Goal: Task Accomplishment & Management: Use online tool/utility

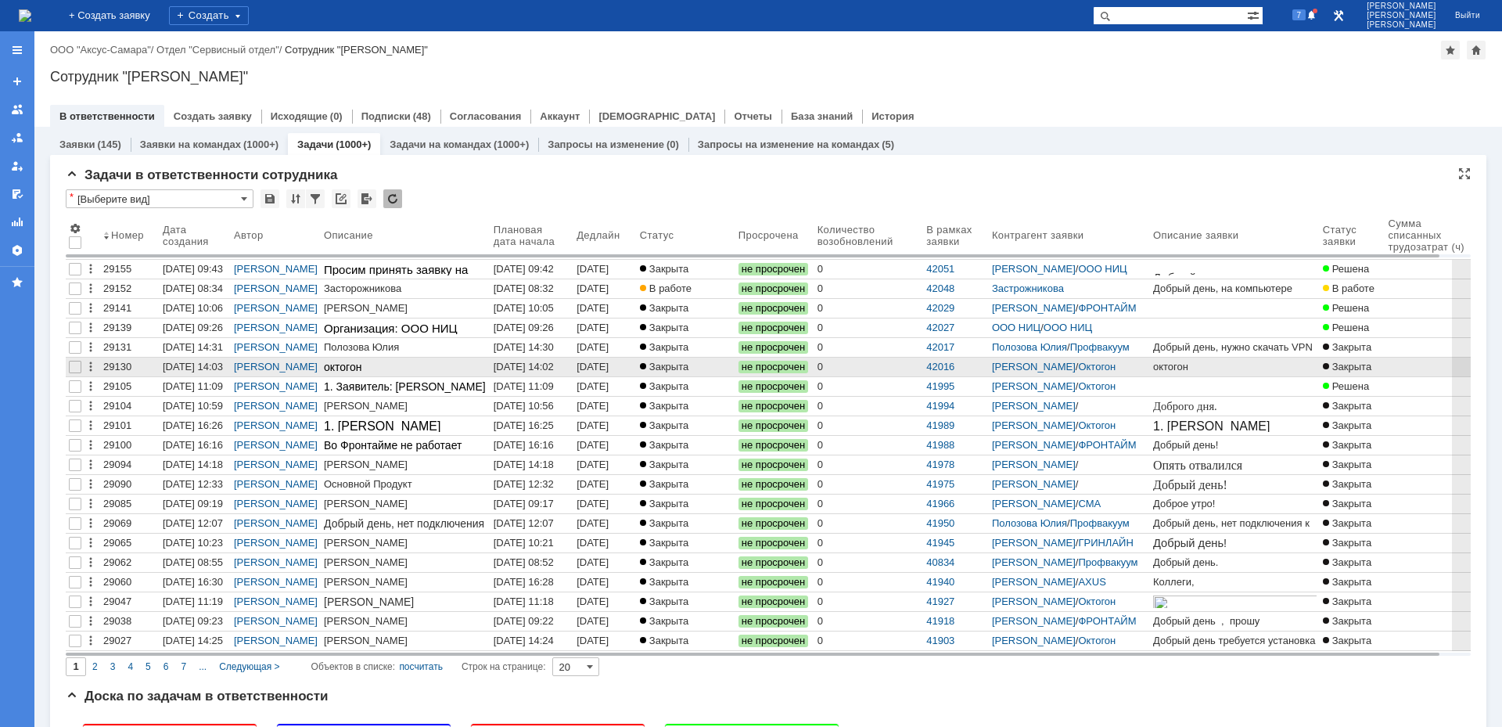
click at [602, 366] on div "[DATE] 14:03" at bounding box center [594, 373] width 35 height 24
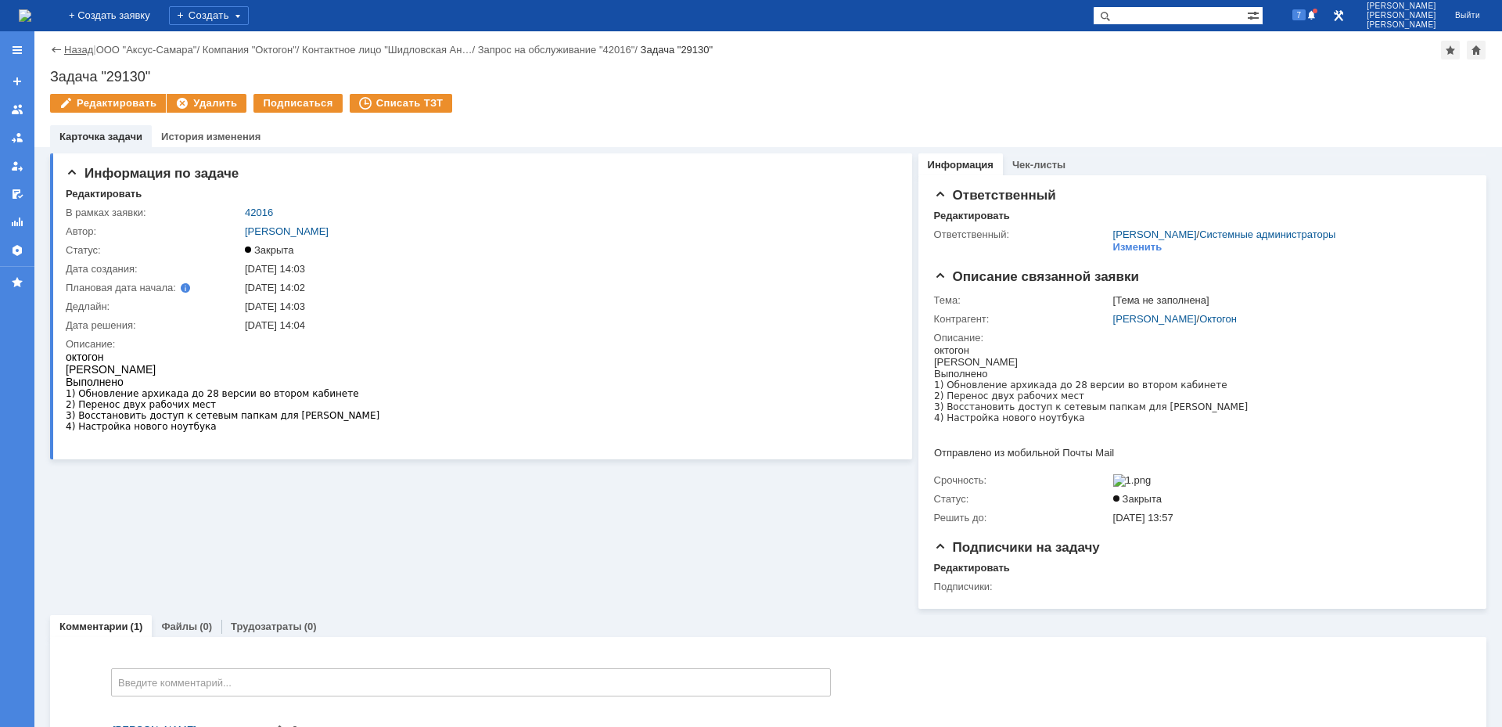
click at [71, 50] on link "Назад" at bounding box center [78, 50] width 29 height 12
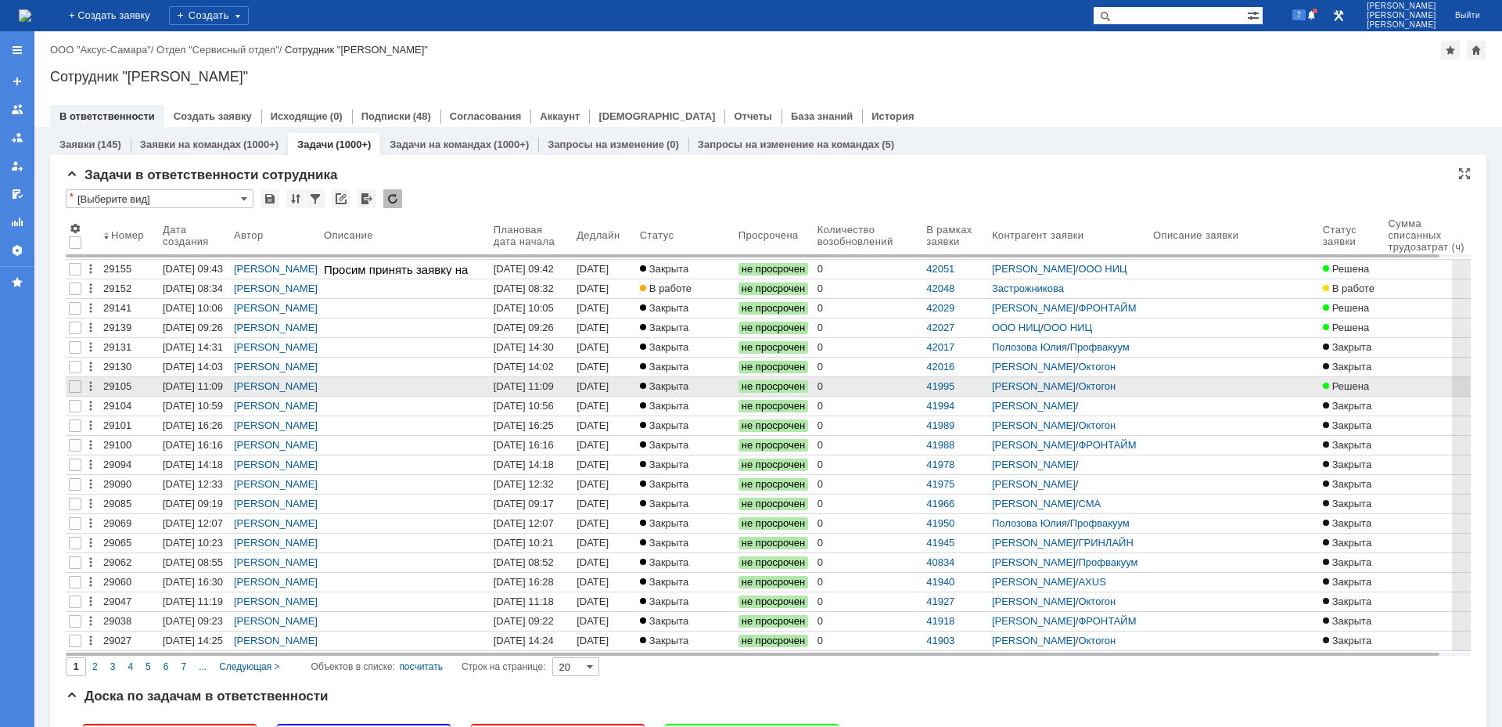
click at [602, 388] on div "[DATE] 11:09" at bounding box center [594, 392] width 35 height 24
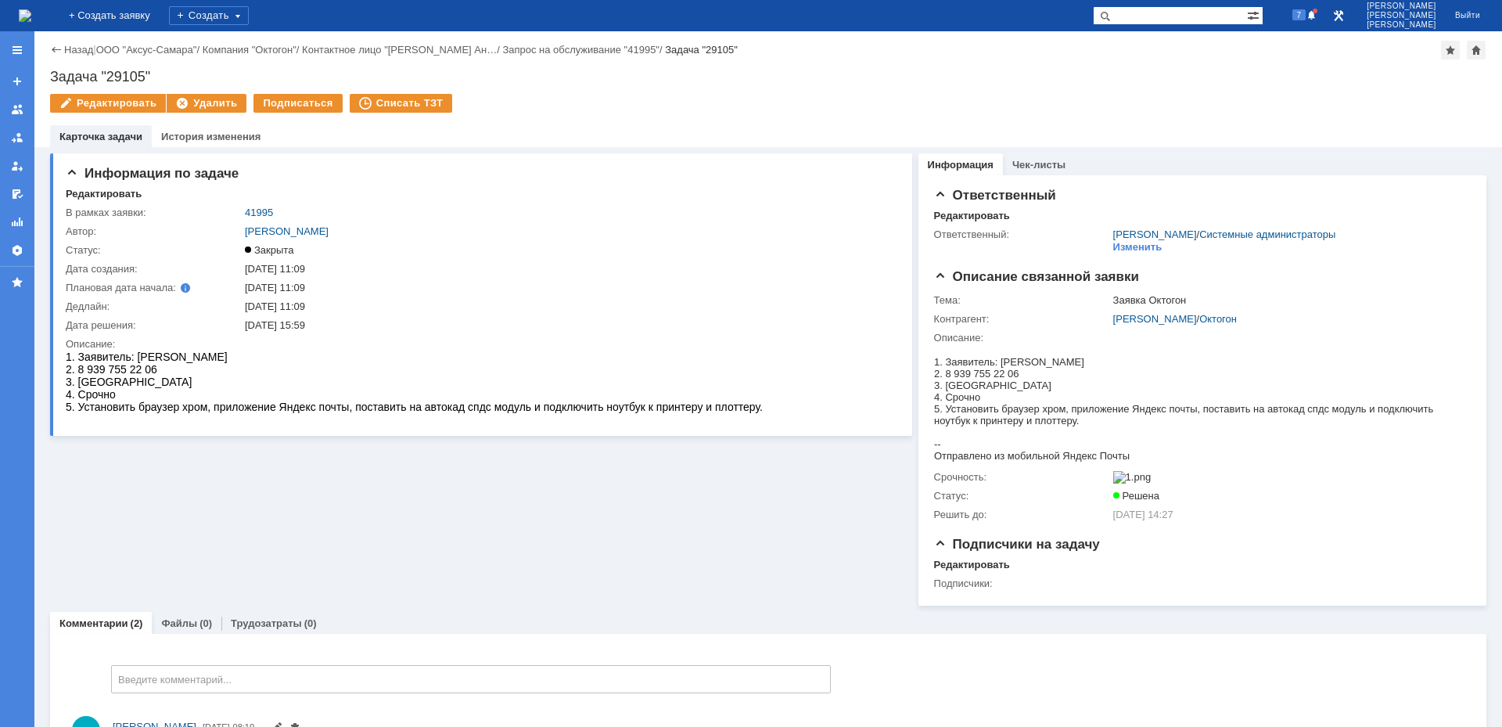
click at [68, 56] on div "Назад | ООО "Аксус-Самара" / Компания "Октогон" / Контактное лицо "[PERSON_NAME…" at bounding box center [768, 50] width 1436 height 19
click at [69, 53] on link "Назад" at bounding box center [78, 50] width 29 height 12
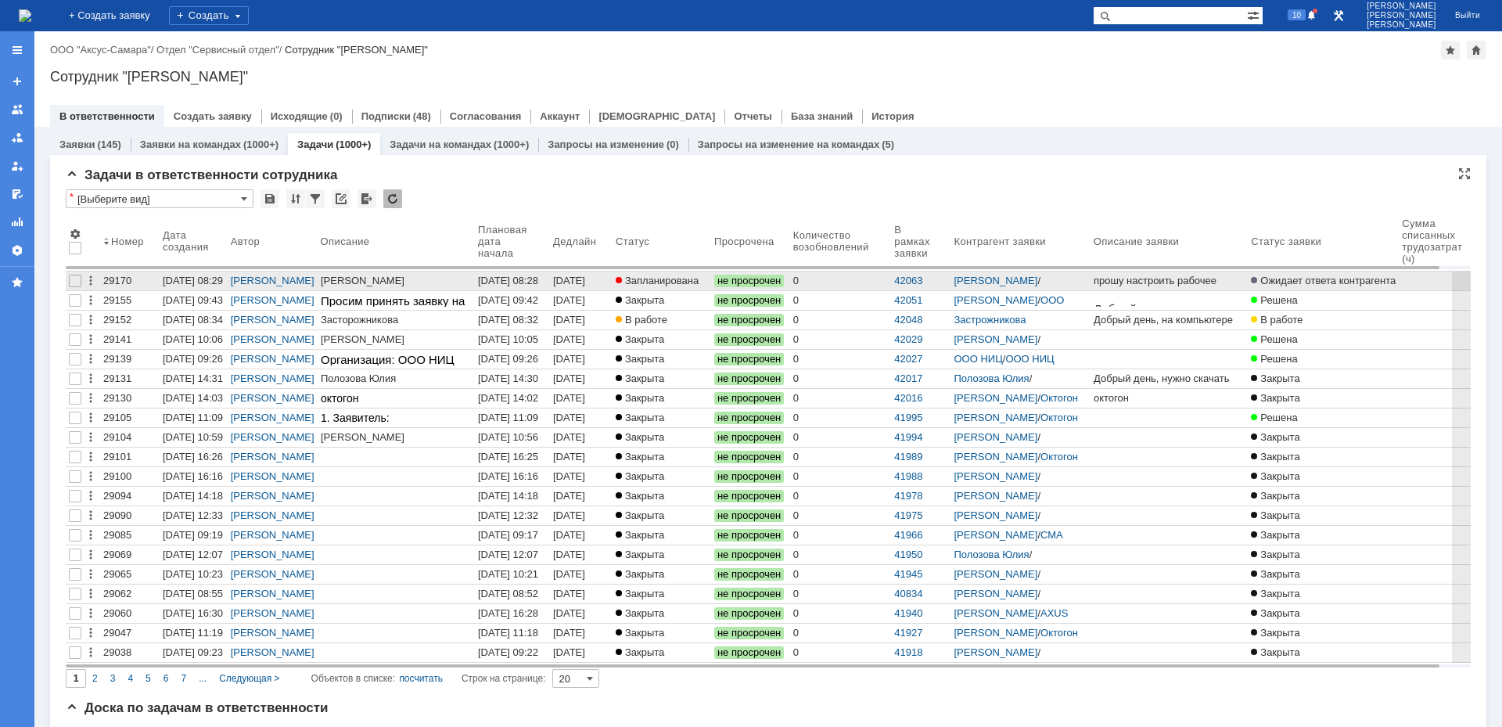
click at [659, 281] on span "Запланирована" at bounding box center [657, 281] width 83 height 12
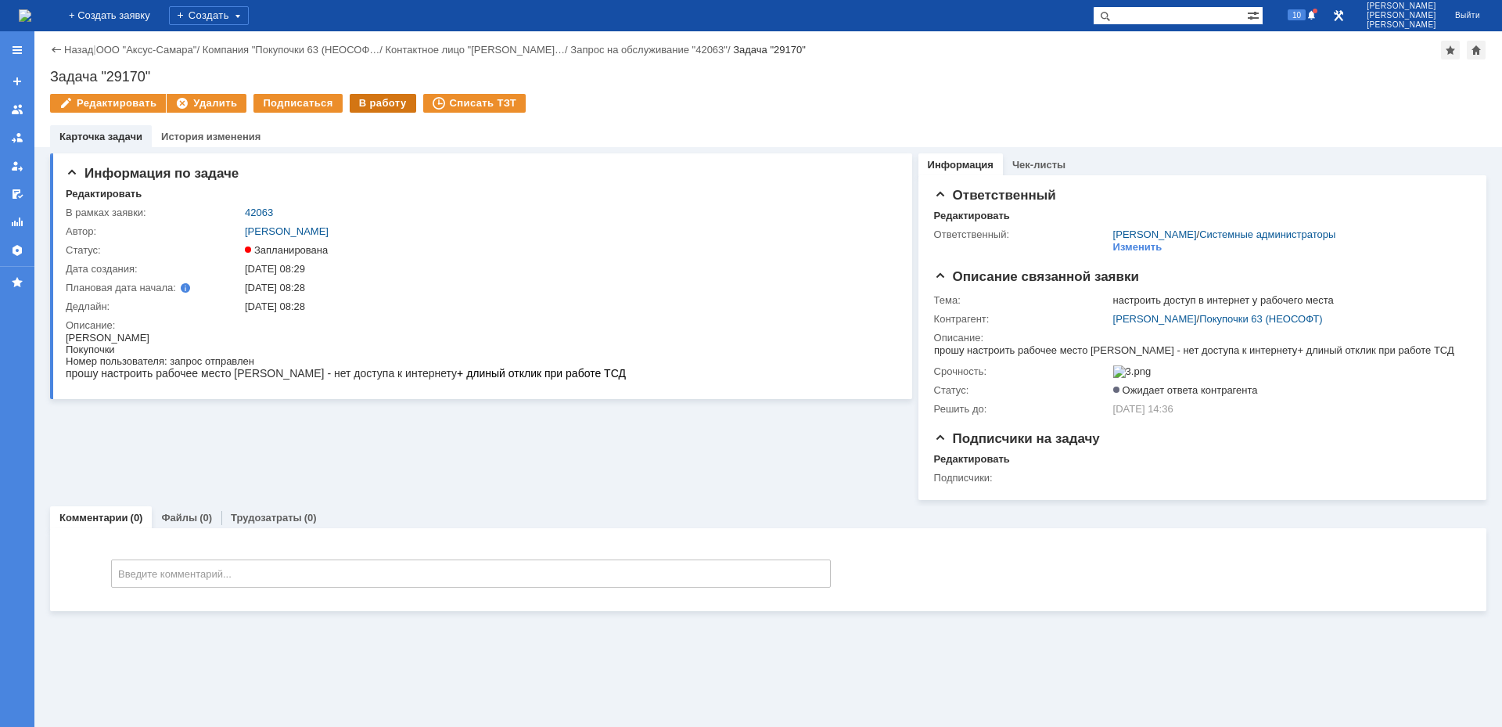
click at [376, 103] on div "В работу" at bounding box center [383, 103] width 66 height 19
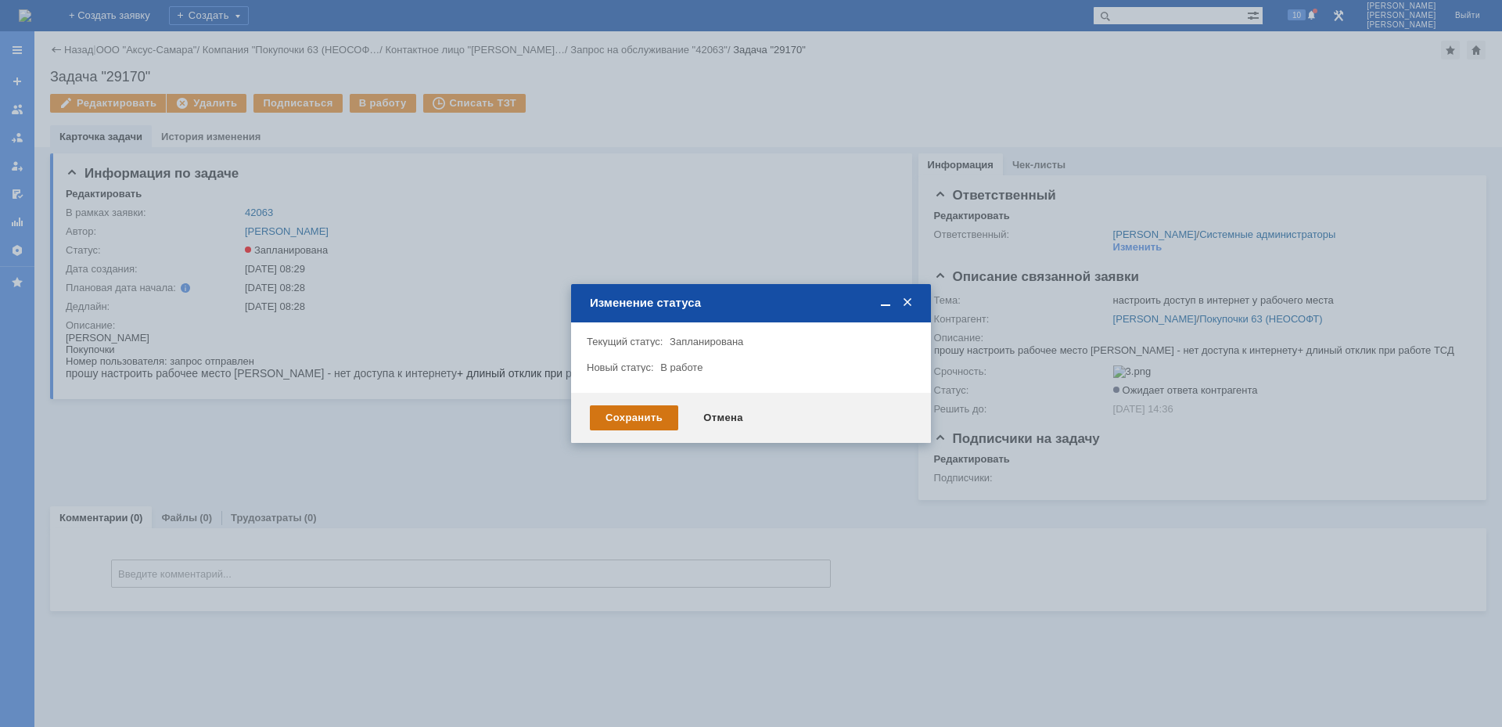
click at [628, 412] on div "Сохранить" at bounding box center [634, 417] width 88 height 25
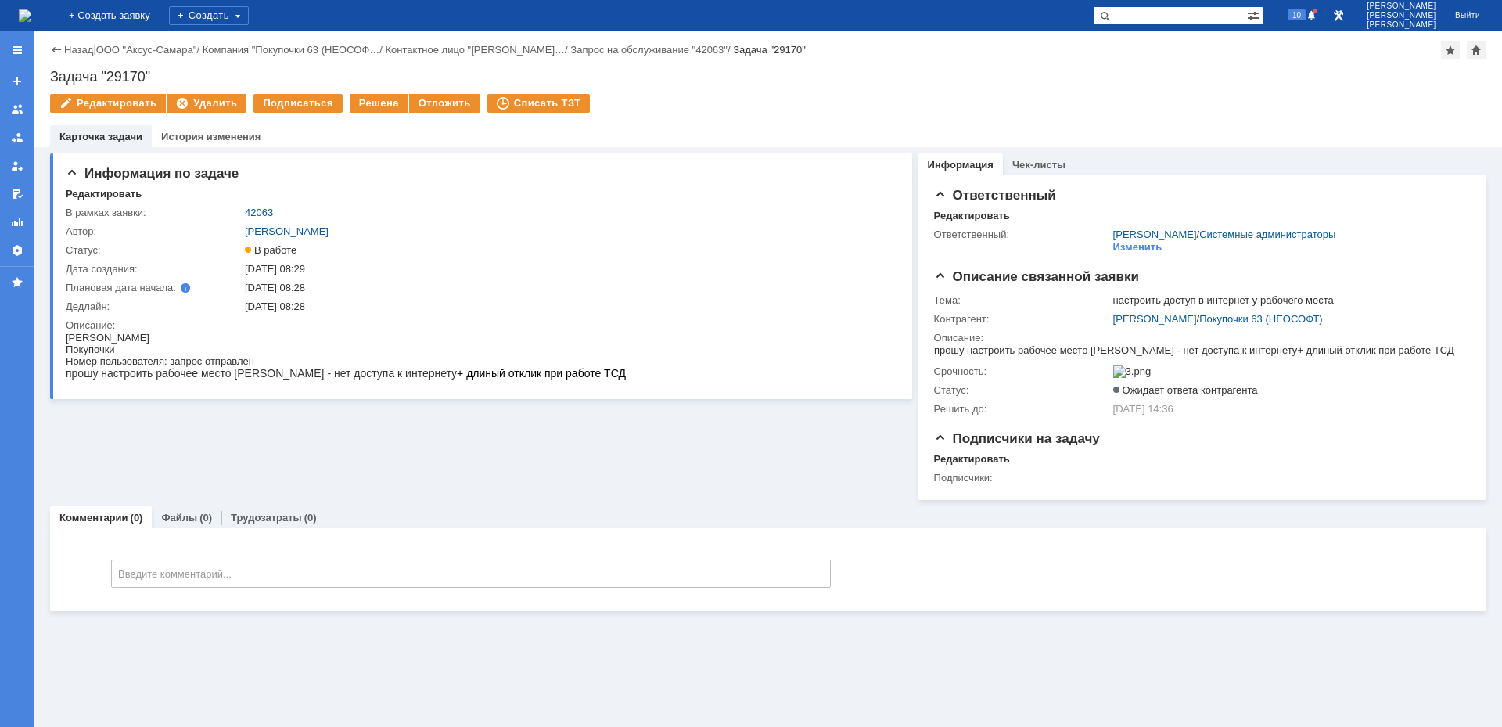
click at [31, 16] on img at bounding box center [25, 15] width 13 height 13
